Goal: Information Seeking & Learning: Compare options

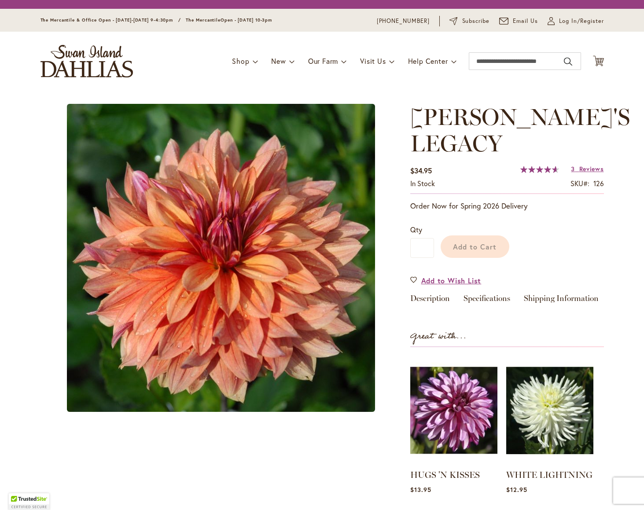
click at [504, 295] on link "Specifications" at bounding box center [487, 301] width 47 height 13
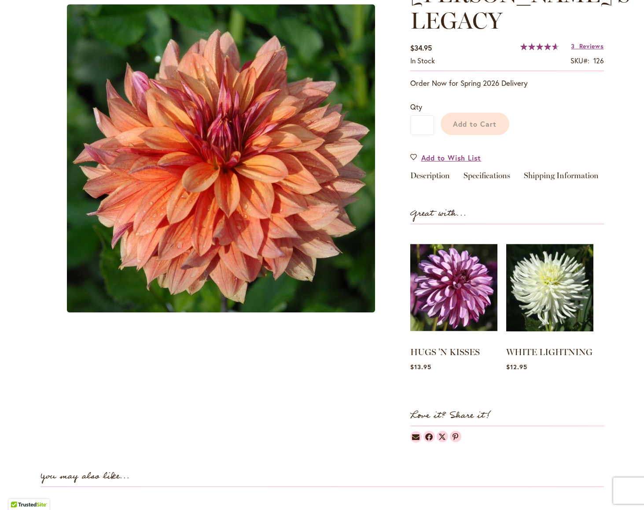
scroll to position [151, 0]
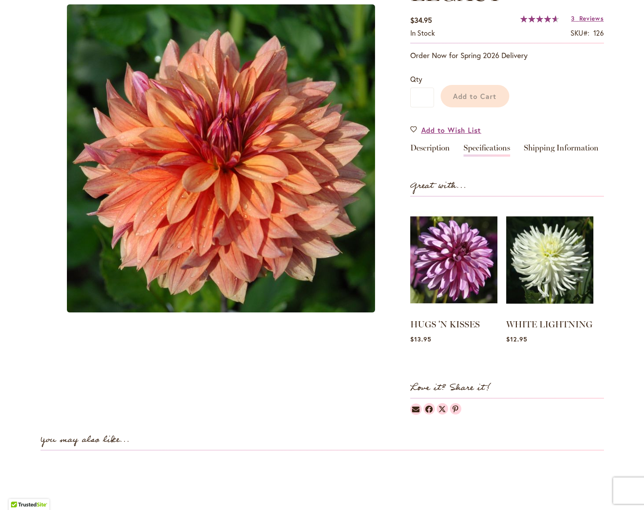
click at [436, 144] on link "Description" at bounding box center [430, 150] width 40 height 13
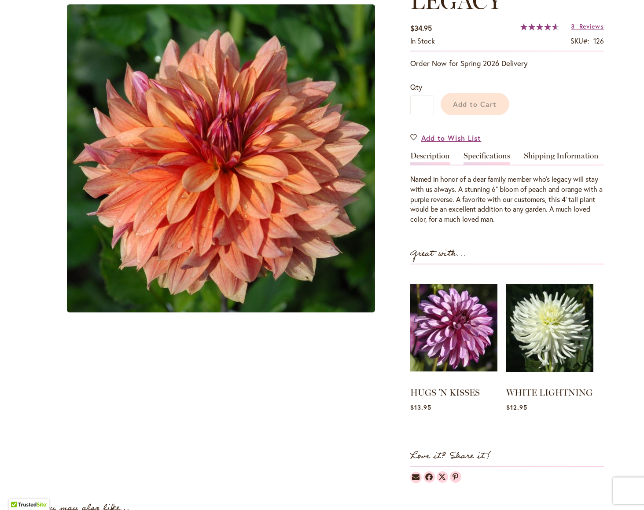
scroll to position [158, 0]
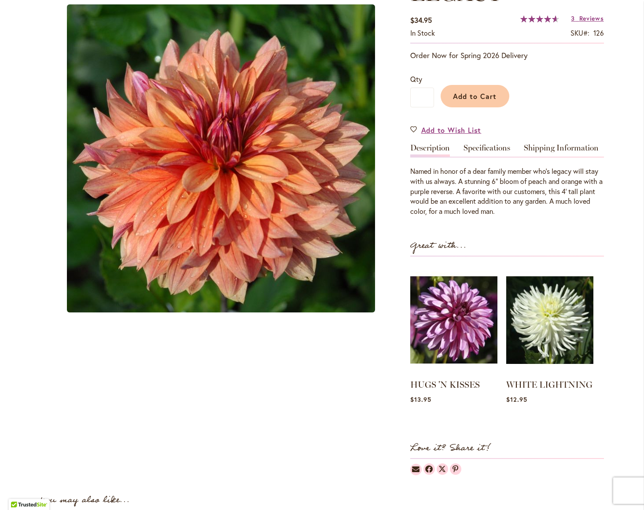
click at [424, 144] on link "Description" at bounding box center [430, 150] width 40 height 13
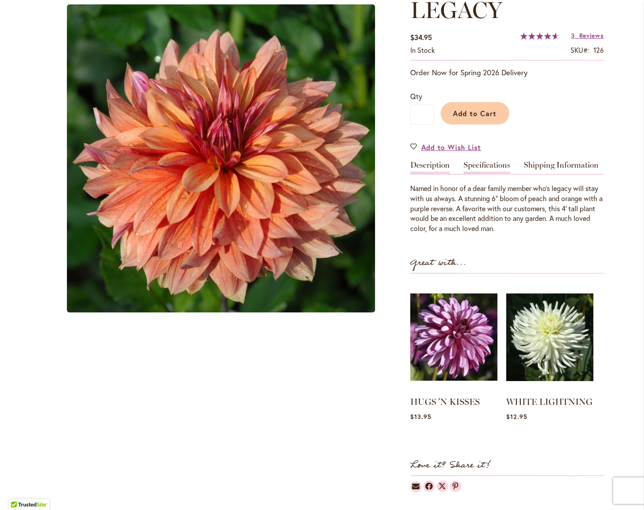
click at [487, 161] on link "Specifications" at bounding box center [487, 167] width 47 height 13
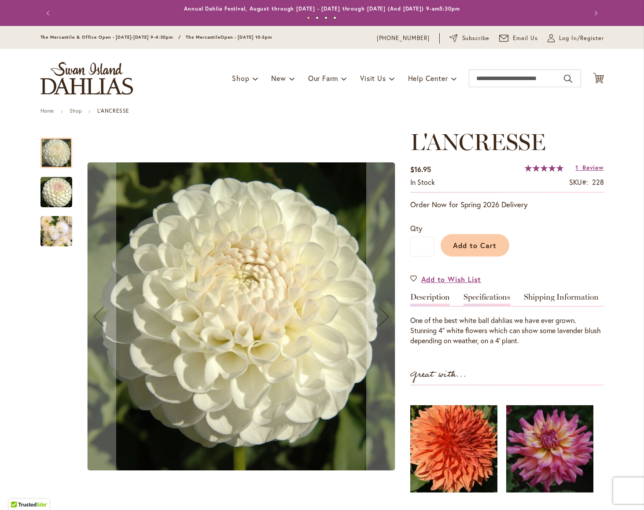
click at [487, 297] on link "Specifications" at bounding box center [487, 299] width 47 height 13
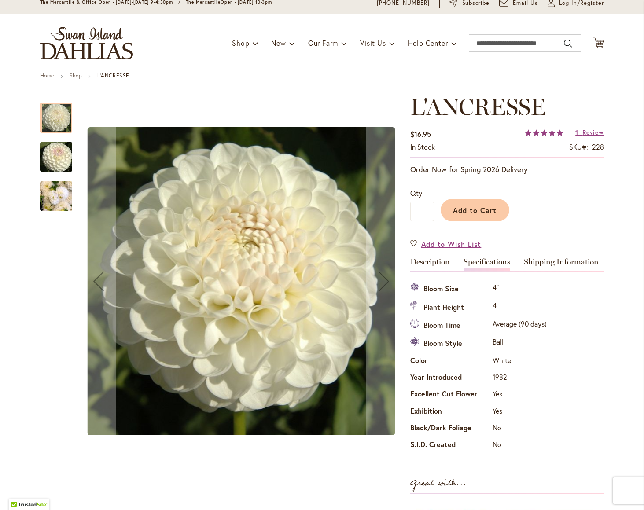
scroll to position [50, 0]
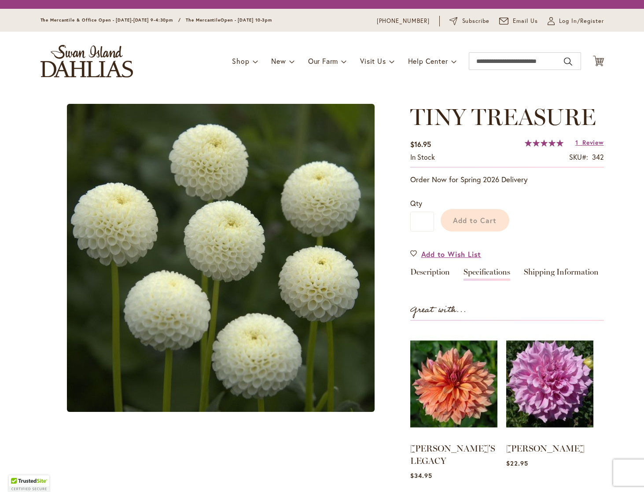
click at [487, 270] on link "Specifications" at bounding box center [487, 274] width 47 height 13
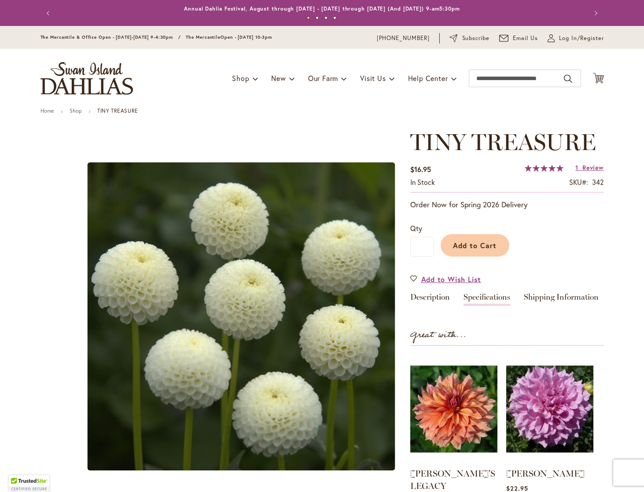
scroll to position [151, 0]
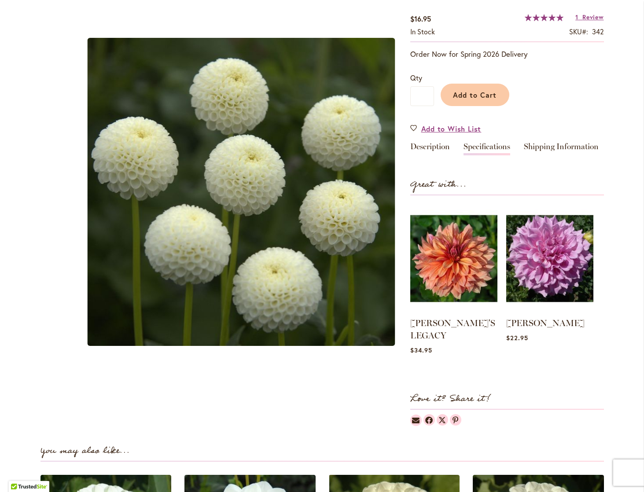
click at [494, 147] on link "Specifications" at bounding box center [487, 149] width 47 height 13
